Goal: Complete application form: Complete application form

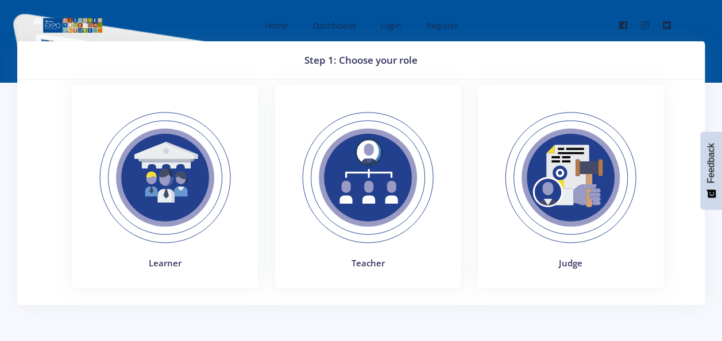
click at [593, 172] on img at bounding box center [570, 178] width 158 height 158
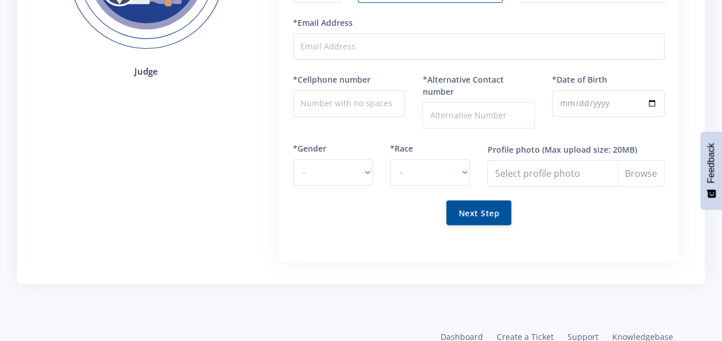
scroll to position [230, 0]
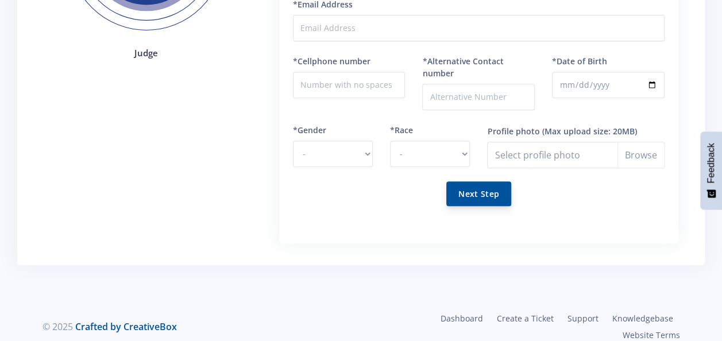
click at [488, 192] on button "Next Step" at bounding box center [478, 193] width 65 height 25
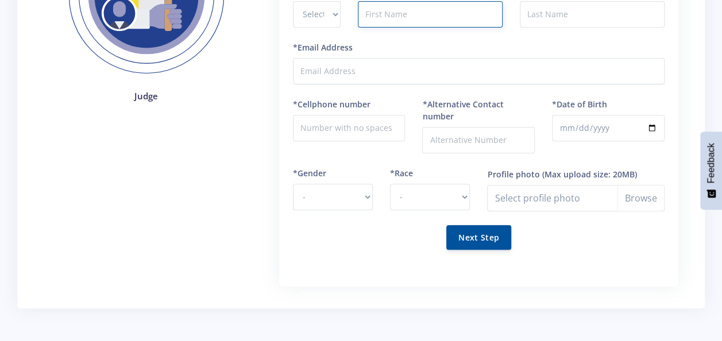
scroll to position [14, 0]
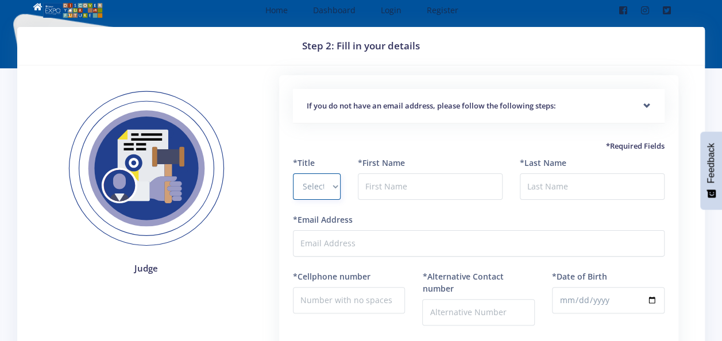
click at [332, 183] on select "Select Title Prof Dr Mr Mrs Ms [PERSON_NAME]" at bounding box center [317, 186] width 48 height 26
select select "Mrs"
click at [293, 173] on select "Select Title Prof Dr Mr Mrs Ms [PERSON_NAME]" at bounding box center [317, 186] width 48 height 26
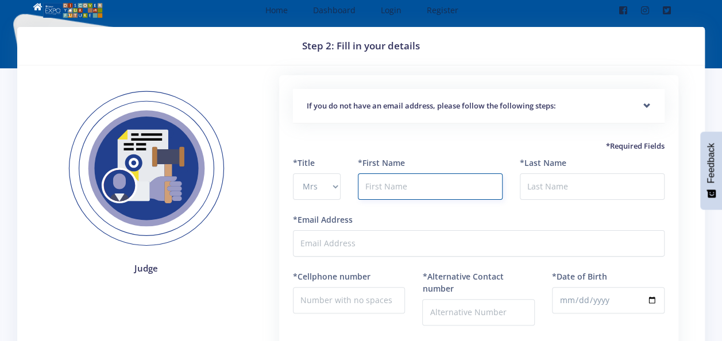
click at [389, 189] on input "text" at bounding box center [430, 186] width 145 height 26
type input "Lindiwe"
type input "Hlongwa"
type input "[EMAIL_ADDRESS][DOMAIN_NAME]"
type input "0832792340"
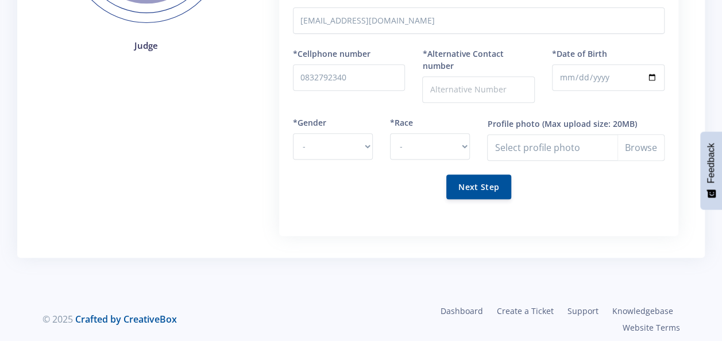
scroll to position [242, 0]
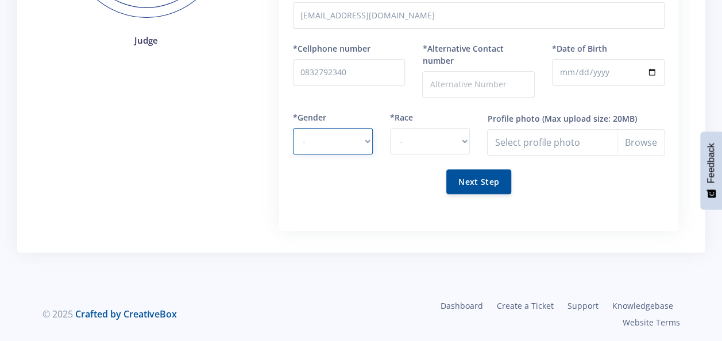
click at [359, 140] on select "- [DEMOGRAPHIC_DATA] [DEMOGRAPHIC_DATA]" at bounding box center [333, 141] width 80 height 26
select select "F"
click at [293, 128] on select "- [DEMOGRAPHIC_DATA] [DEMOGRAPHIC_DATA]" at bounding box center [333, 141] width 80 height 26
click at [462, 142] on select "- [DEMOGRAPHIC_DATA] Coloured Indian White Other" at bounding box center [430, 141] width 80 height 26
select select "[DEMOGRAPHIC_DATA]"
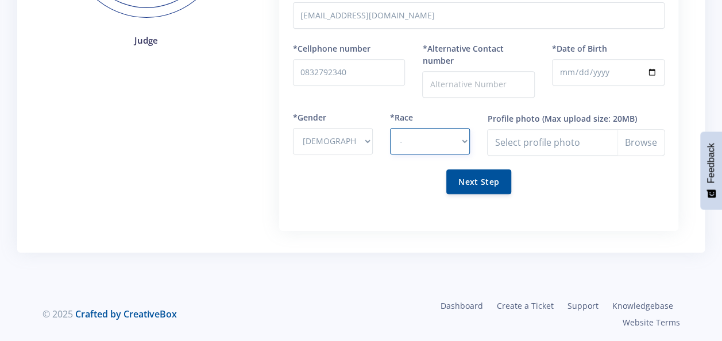
click at [390, 128] on select "- [DEMOGRAPHIC_DATA] Coloured Indian White Other" at bounding box center [430, 141] width 80 height 26
click at [584, 141] on input "Profile photo" at bounding box center [575, 142] width 177 height 26
click at [484, 187] on button "Next Step" at bounding box center [478, 181] width 65 height 25
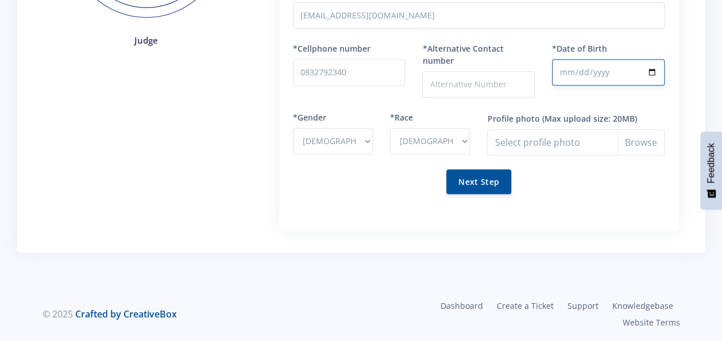
click at [573, 73] on input "*Date of Birth" at bounding box center [608, 72] width 113 height 26
click at [653, 71] on input "*Date of Birth" at bounding box center [608, 72] width 113 height 26
click at [569, 74] on input "*Date of Birth" at bounding box center [608, 72] width 113 height 26
type input "[DATE]"
click at [584, 168] on div "Profile photo (Max upload size: 20MB) Select profile photo" at bounding box center [575, 140] width 195 height 58
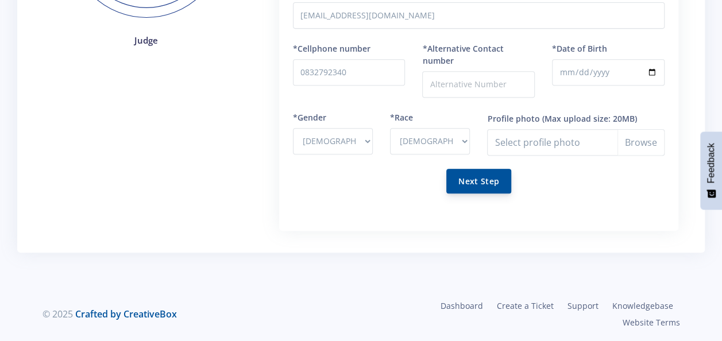
click at [485, 181] on button "Next Step" at bounding box center [478, 181] width 65 height 25
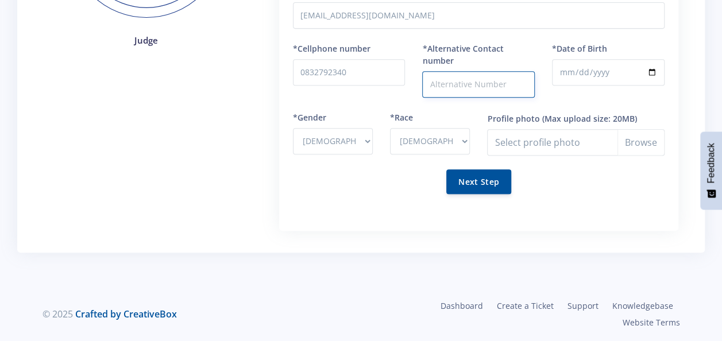
click at [453, 82] on input "*Alternative Contact number" at bounding box center [478, 84] width 113 height 26
type input "0832792340"
click at [543, 172] on div "Next Step" at bounding box center [478, 181] width 371 height 25
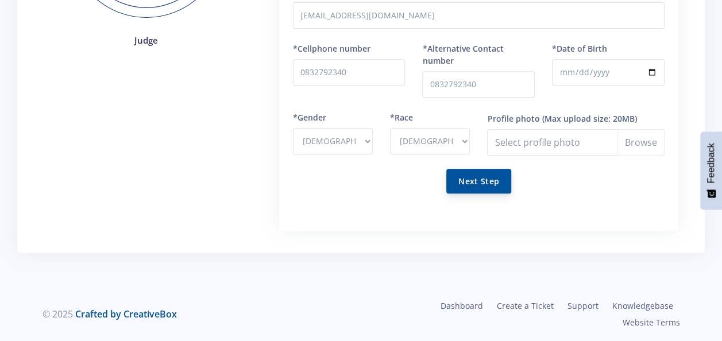
click at [479, 181] on button "Next Step" at bounding box center [478, 181] width 65 height 25
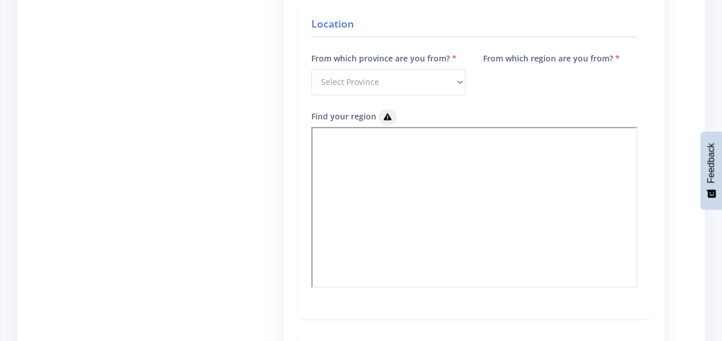
scroll to position [517, 0]
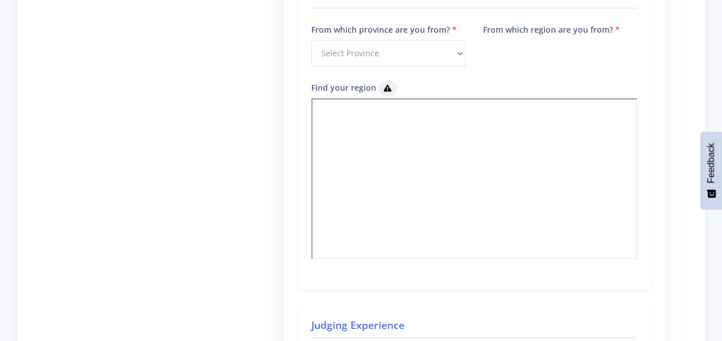
click at [226, 183] on div "Judge" at bounding box center [155, 140] width 212 height 1034
